Goal: Information Seeking & Learning: Learn about a topic

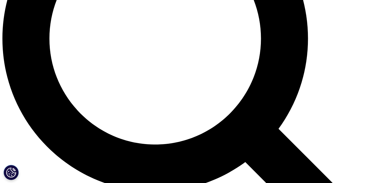
scroll to position [490, 0]
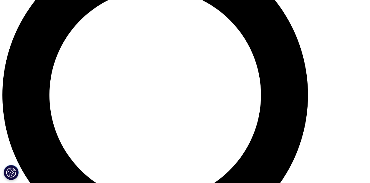
scroll to position [423, 0]
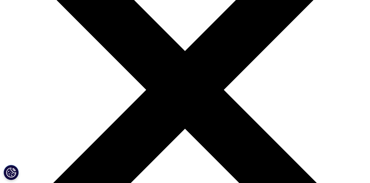
scroll to position [0, 0]
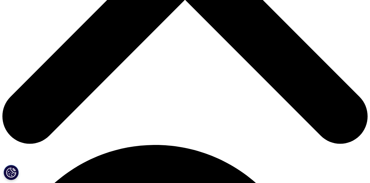
scroll to position [232, 0]
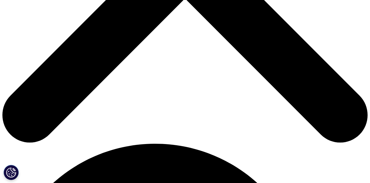
drag, startPoint x: 127, startPoint y: 41, endPoint x: 140, endPoint y: 41, distance: 13.0
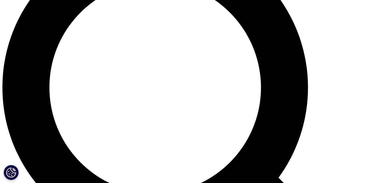
scroll to position [442, 0]
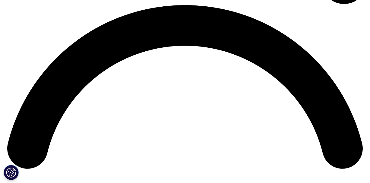
scroll to position [706, 0]
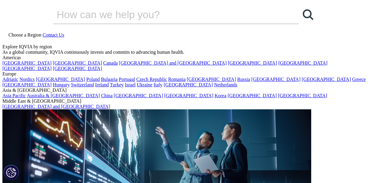
click at [41, 32] on span "Choose a Region" at bounding box center [24, 34] width 33 height 5
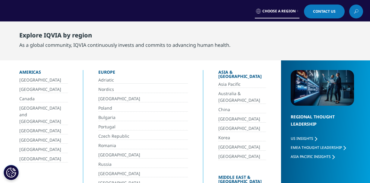
click at [219, 106] on link "China" at bounding box center [243, 109] width 48 height 7
click at [214, 8] on div "Choose a Region Contact Us" at bounding box center [185, 12] width 356 height 14
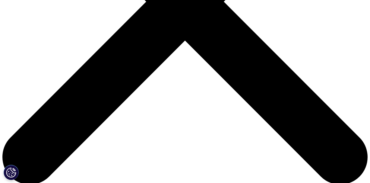
scroll to position [183, 0]
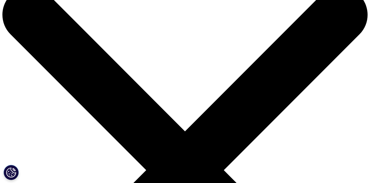
scroll to position [23, 0]
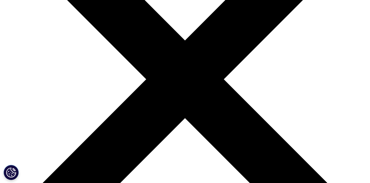
scroll to position [94, 0]
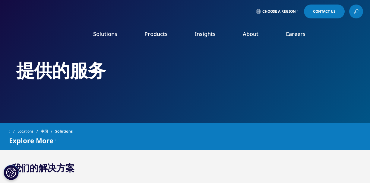
click at [347, 41] on nav "Solutions quick find a capability Clear Search Loading SOLUTIONS Research & Dev…" at bounding box center [210, 35] width 305 height 28
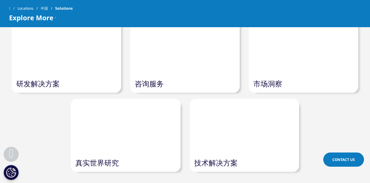
scroll to position [134, 0]
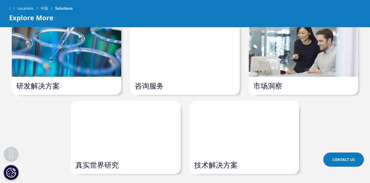
click at [271, 88] on link "市场洞察" at bounding box center [268, 86] width 29 height 10
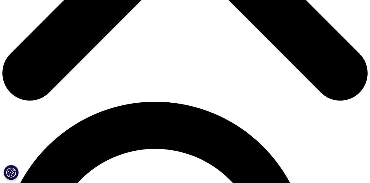
scroll to position [308, 0]
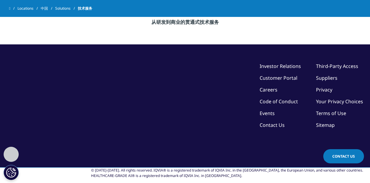
scroll to position [443, 0]
drag, startPoint x: 150, startPoint y: 140, endPoint x: 237, endPoint y: 140, distance: 87.2
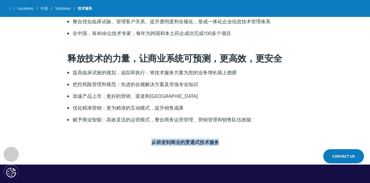
click at [237, 140] on p "从研发到商业的贯通式技术服务" at bounding box center [185, 144] width 236 height 11
